Goal: Task Accomplishment & Management: Manage account settings

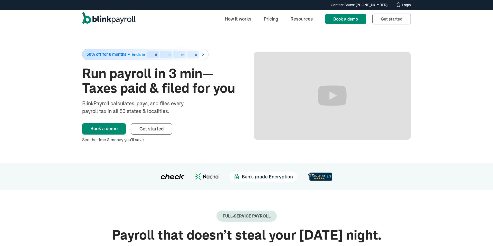
scroll to position [1, 0]
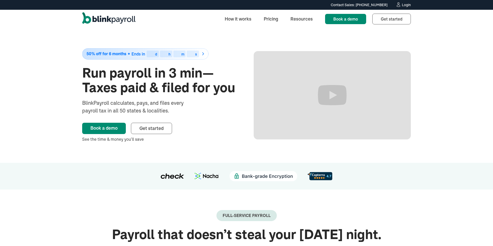
click at [404, 3] on div "Login" at bounding box center [406, 5] width 9 height 4
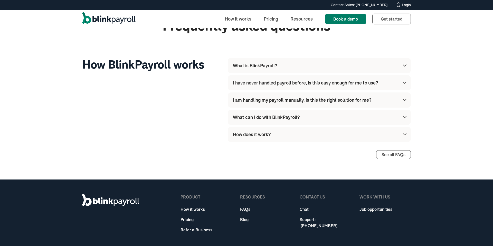
scroll to position [1457, 0]
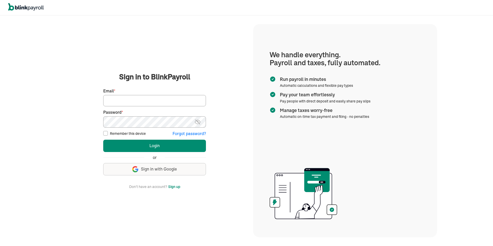
click at [228, 110] on main "Sign in to BlinkPayroll Sign in 30-day free trial Sign up now, get 20% off for …" at bounding box center [154, 131] width 185 height 118
click at [236, 110] on main "Sign in to BlinkPayroll Sign in 30-day free trial Sign up now, get 20% off for …" at bounding box center [154, 131] width 185 height 118
click at [251, 96] on div "We handle it all. Payroll and taxes, fully automated. Back Forgot your password…" at bounding box center [154, 131] width 197 height 230
